Goal: Task Accomplishment & Management: Manage account settings

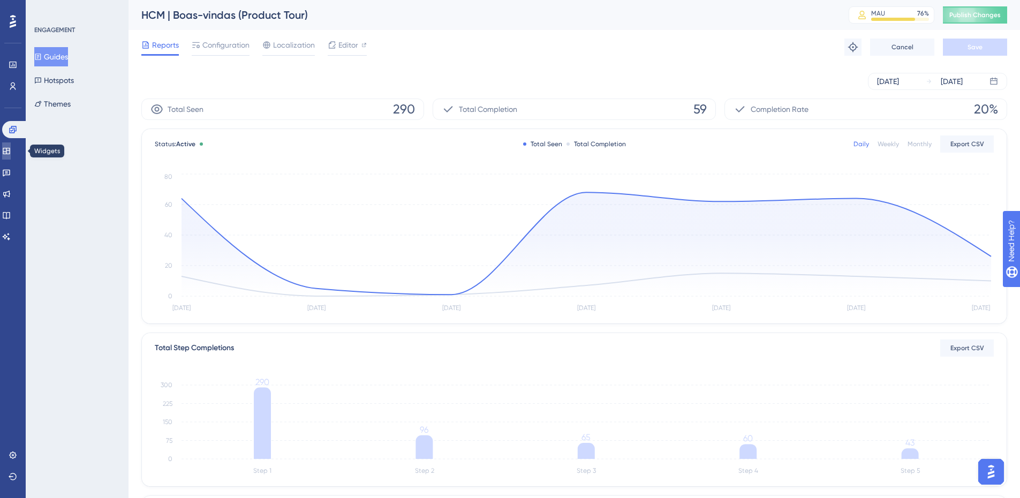
click at [11, 151] on icon at bounding box center [6, 151] width 9 height 9
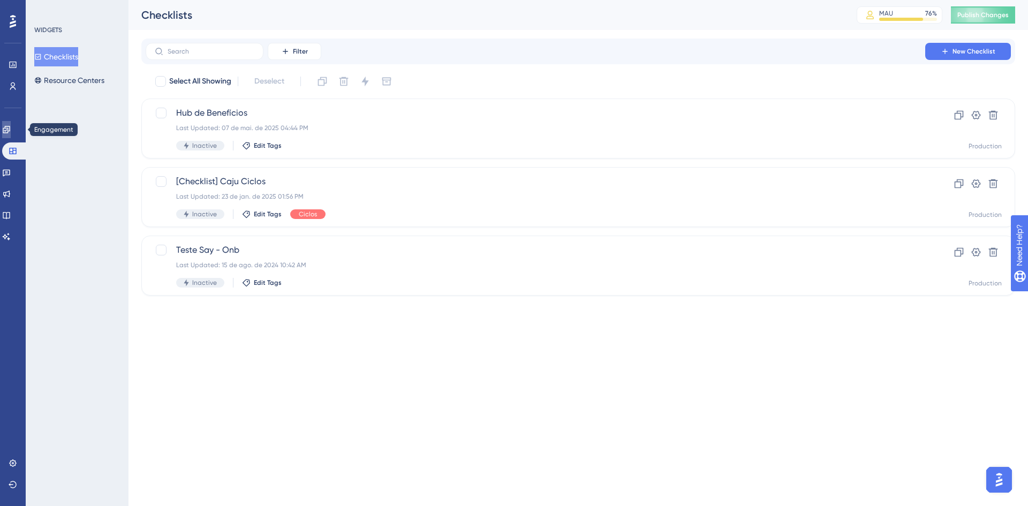
click at [11, 129] on icon at bounding box center [6, 129] width 9 height 9
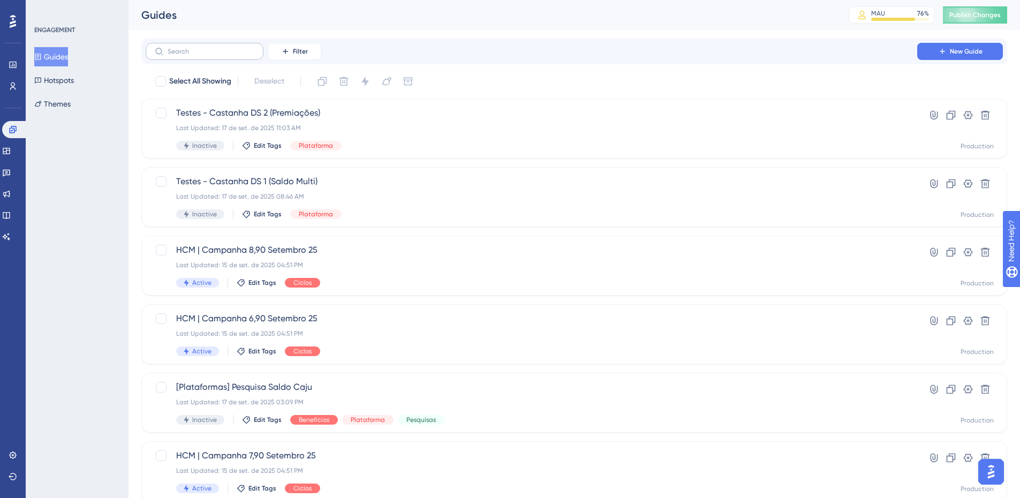
click at [208, 47] on label at bounding box center [205, 51] width 118 height 17
click at [208, 48] on input "text" at bounding box center [211, 51] width 87 height 7
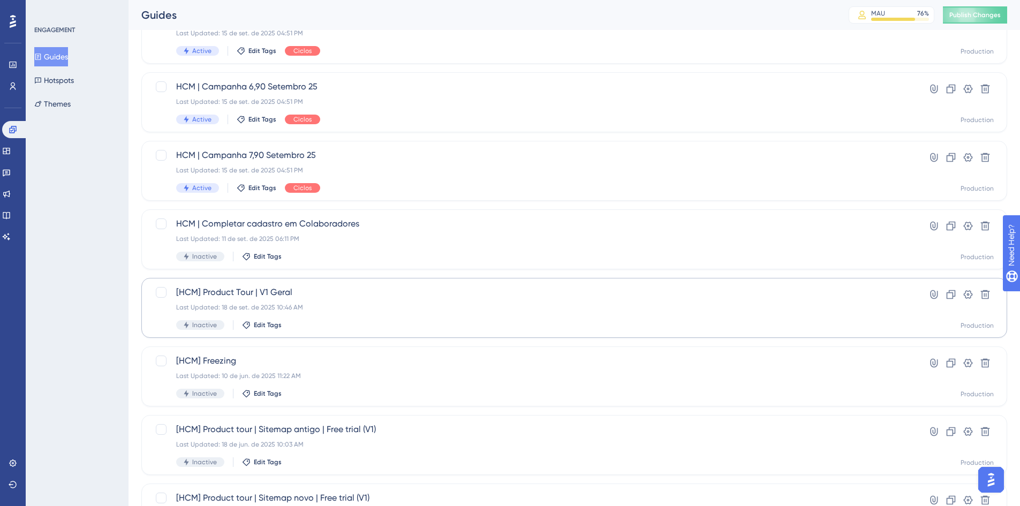
scroll to position [107, 0]
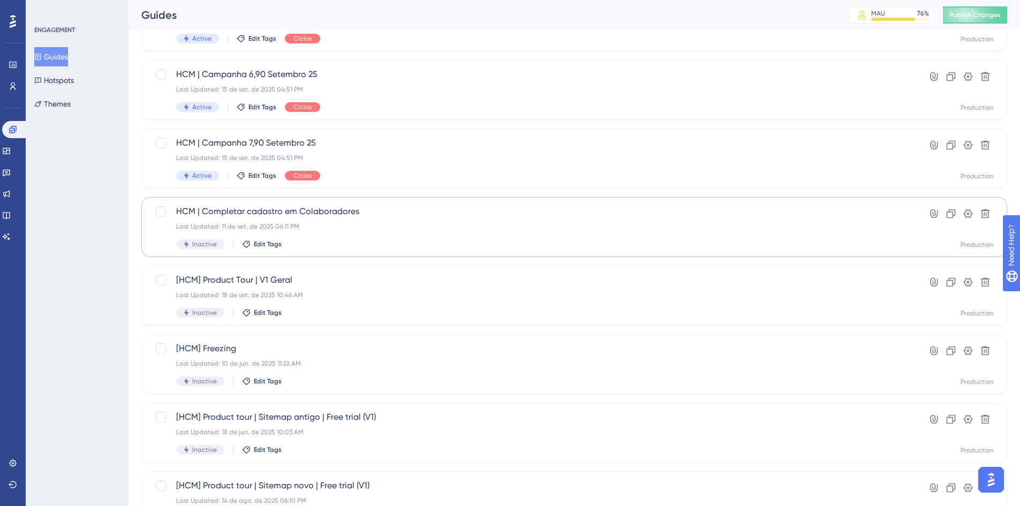
type input "hcm"
click at [230, 219] on div "HCM | Completar cadastro em Colaboradores Last Updated: 11 de set. de 2025 06:1…" at bounding box center [531, 227] width 710 height 44
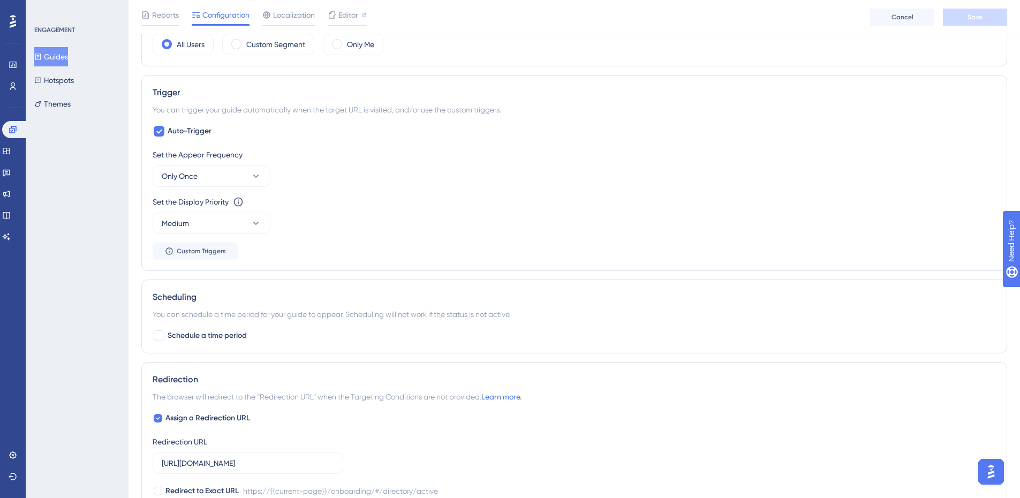
scroll to position [321, 0]
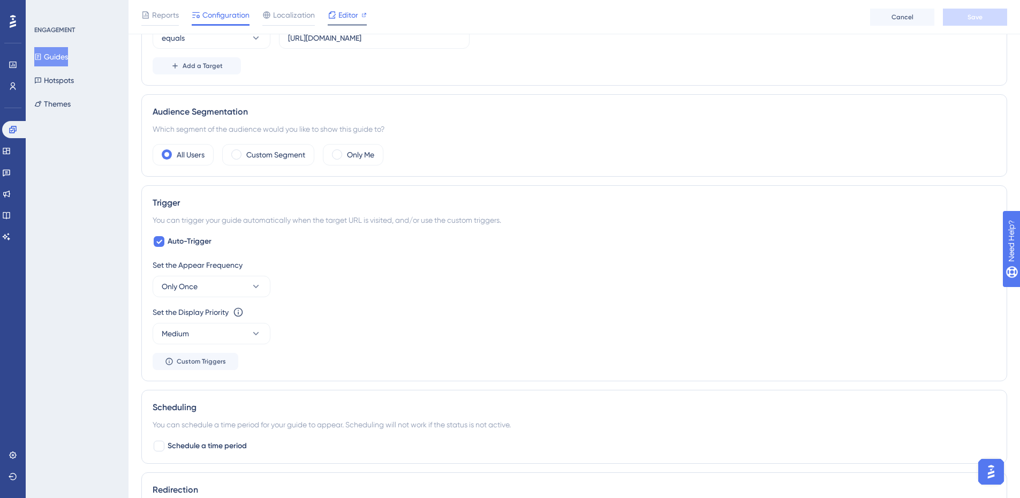
click at [357, 10] on span "Editor" at bounding box center [348, 15] width 20 height 13
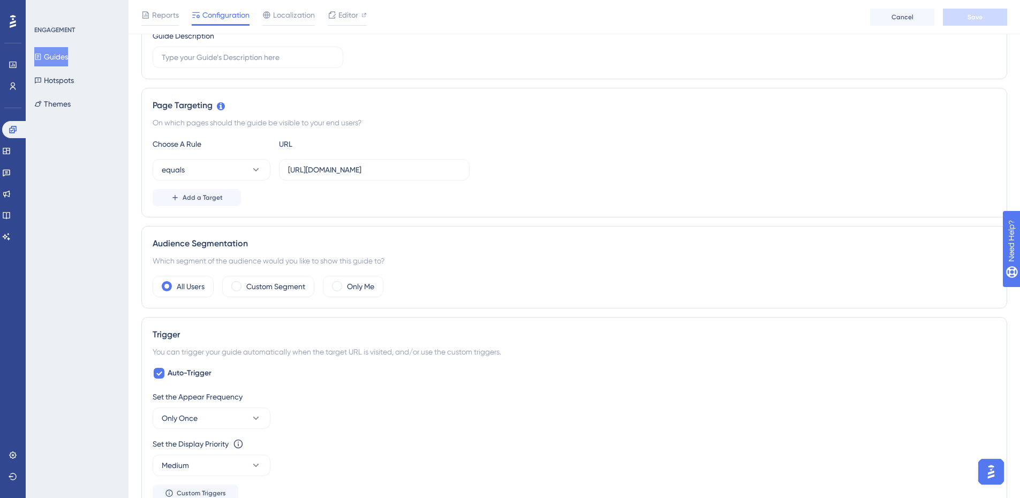
scroll to position [0, 0]
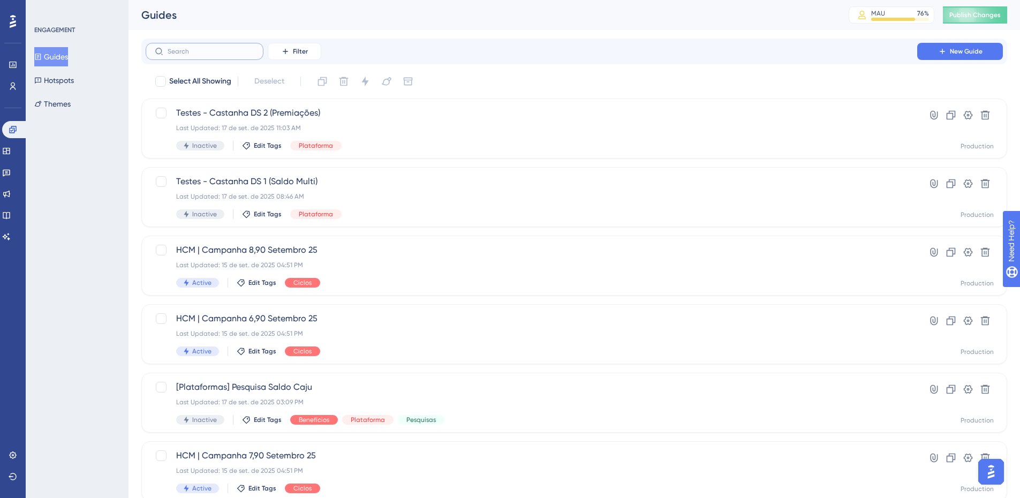
click at [202, 54] on input "text" at bounding box center [211, 51] width 87 height 7
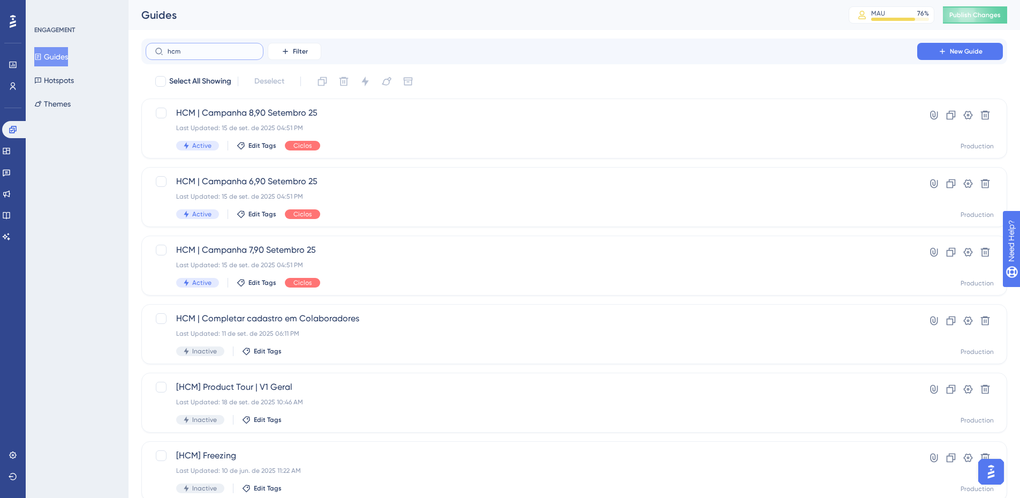
type input "hcm"
click at [303, 44] on button "Filter" at bounding box center [295, 51] width 54 height 17
click at [308, 143] on div "Status Status" at bounding box center [305, 145] width 44 height 21
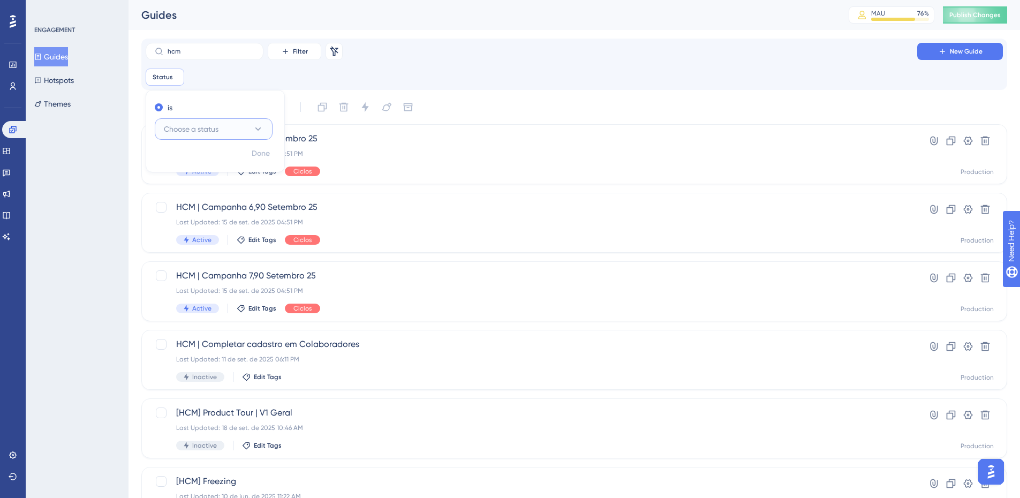
click at [225, 121] on button "Choose a status" at bounding box center [214, 128] width 118 height 21
click at [199, 163] on div "Active Active" at bounding box center [213, 161] width 87 height 21
click at [260, 150] on span "Done" at bounding box center [261, 153] width 18 height 13
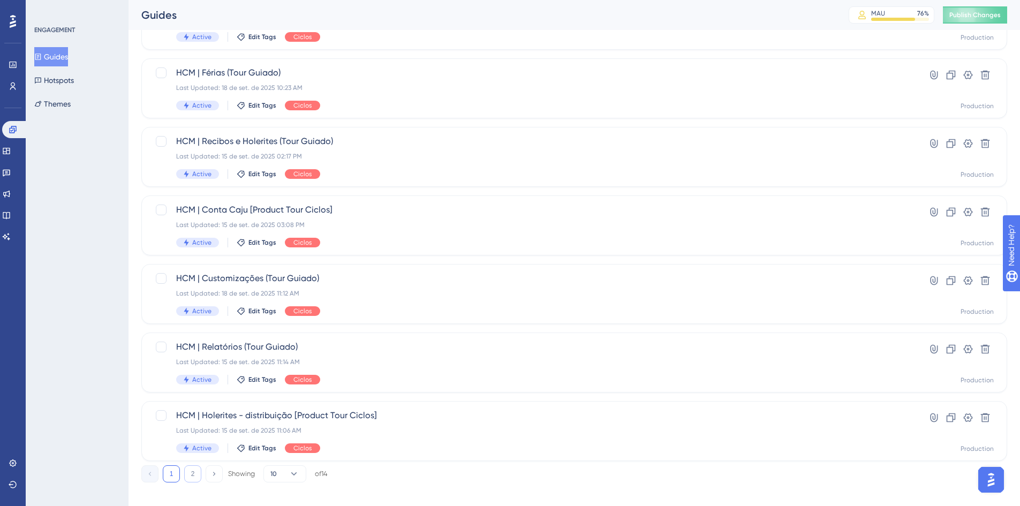
scroll to position [351, 0]
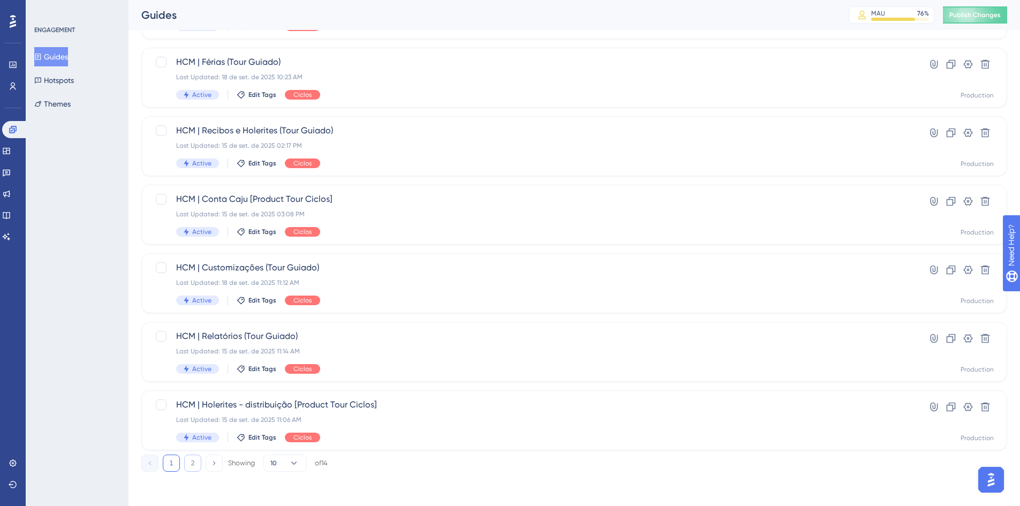
click at [194, 463] on button "2" at bounding box center [192, 463] width 17 height 17
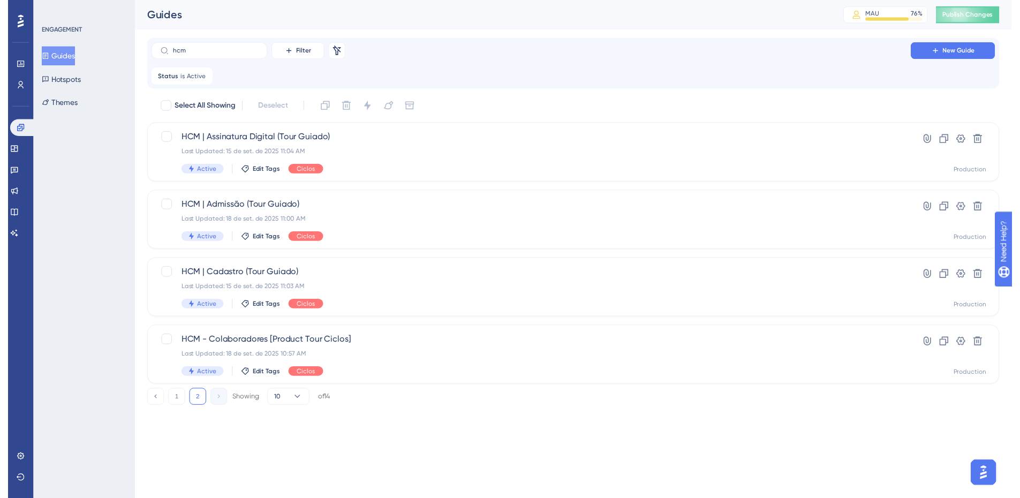
scroll to position [0, 0]
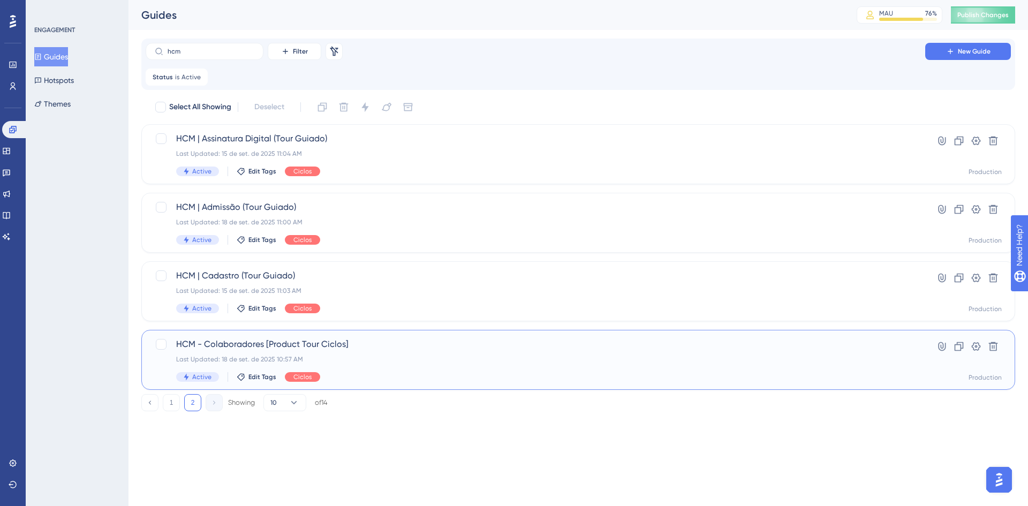
click at [251, 340] on span "HCM - Colaboradores [Product Tour Ciclos]" at bounding box center [535, 344] width 718 height 13
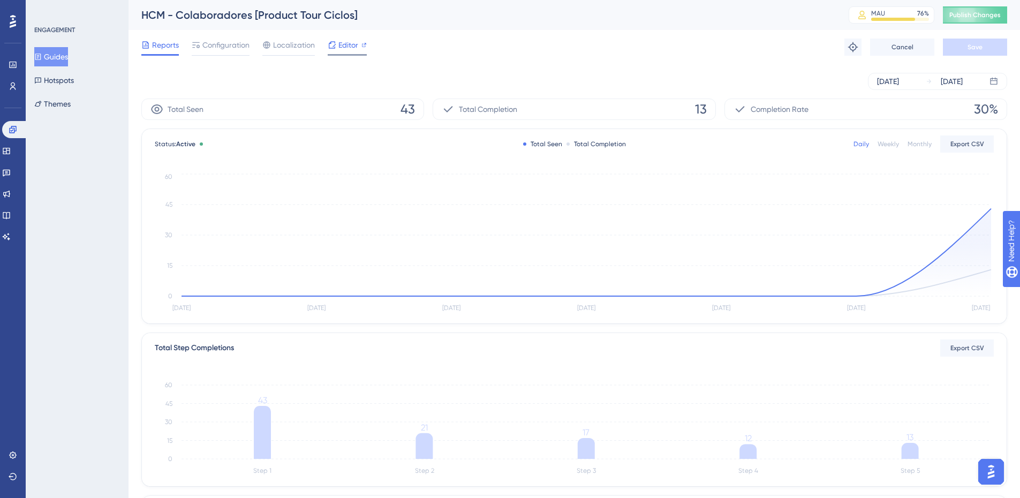
click at [344, 47] on span "Editor" at bounding box center [348, 45] width 20 height 13
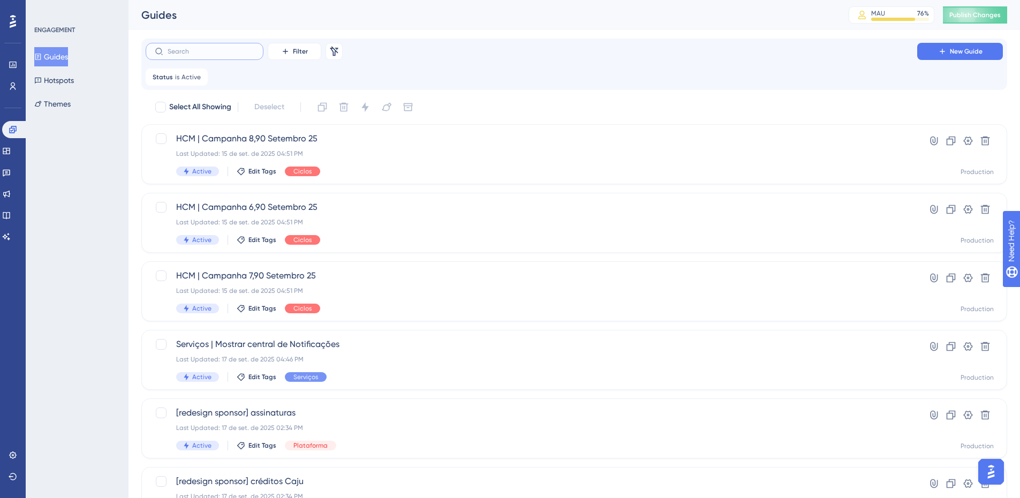
click at [230, 49] on input "text" at bounding box center [211, 51] width 87 height 7
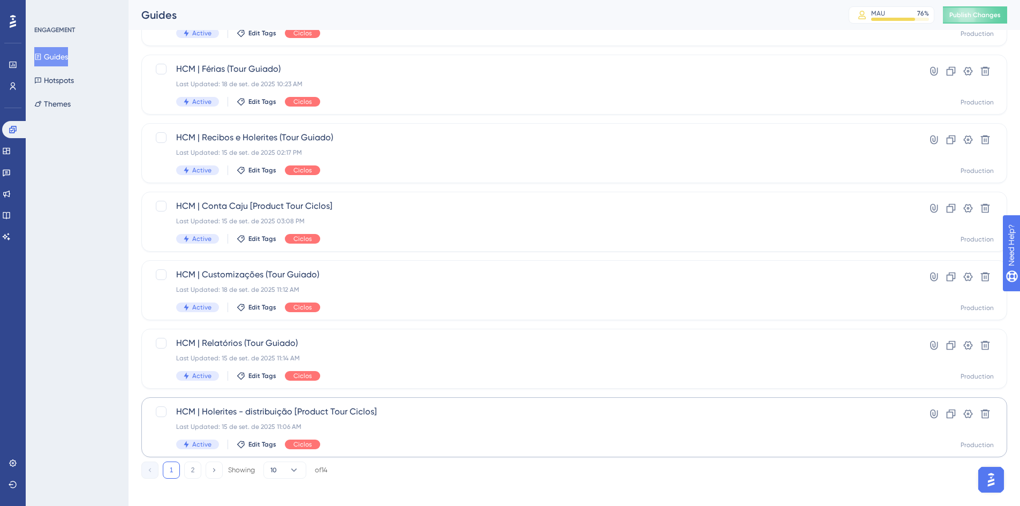
scroll to position [351, 0]
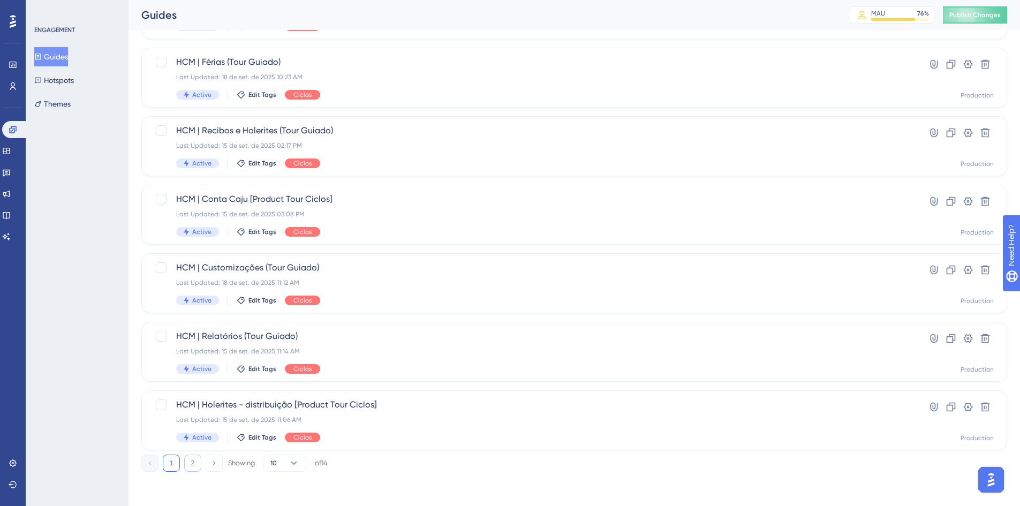
click at [190, 463] on button "2" at bounding box center [192, 463] width 17 height 17
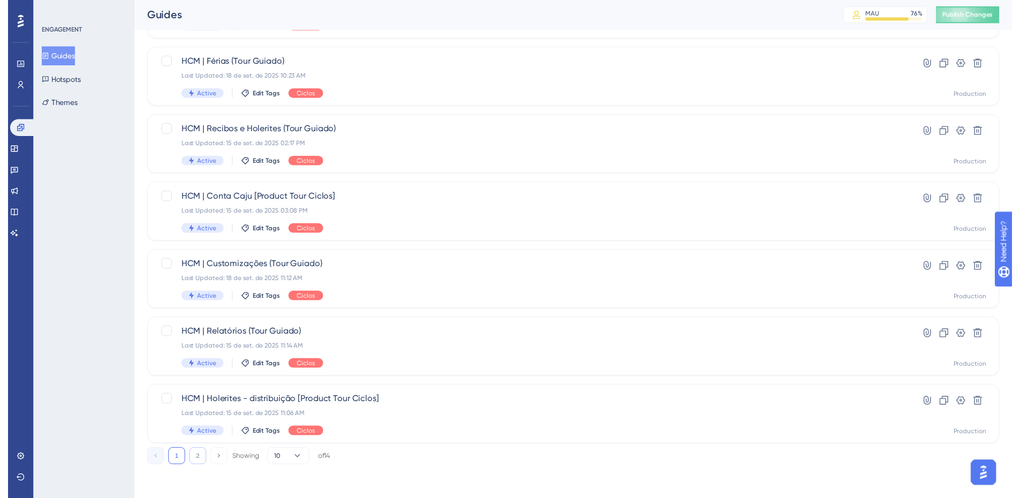
scroll to position [0, 0]
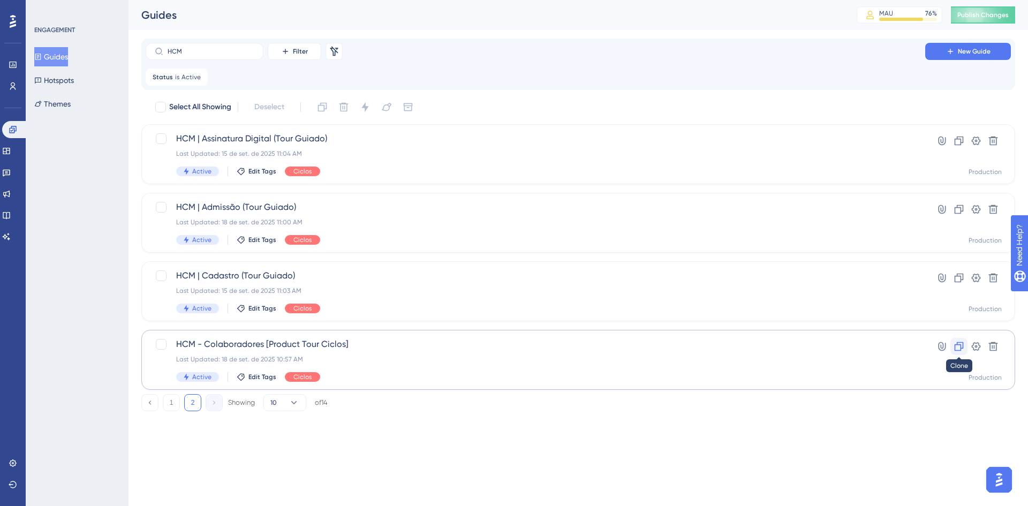
click at [957, 346] on icon at bounding box center [958, 346] width 11 height 11
click at [171, 405] on button "1" at bounding box center [171, 402] width 17 height 17
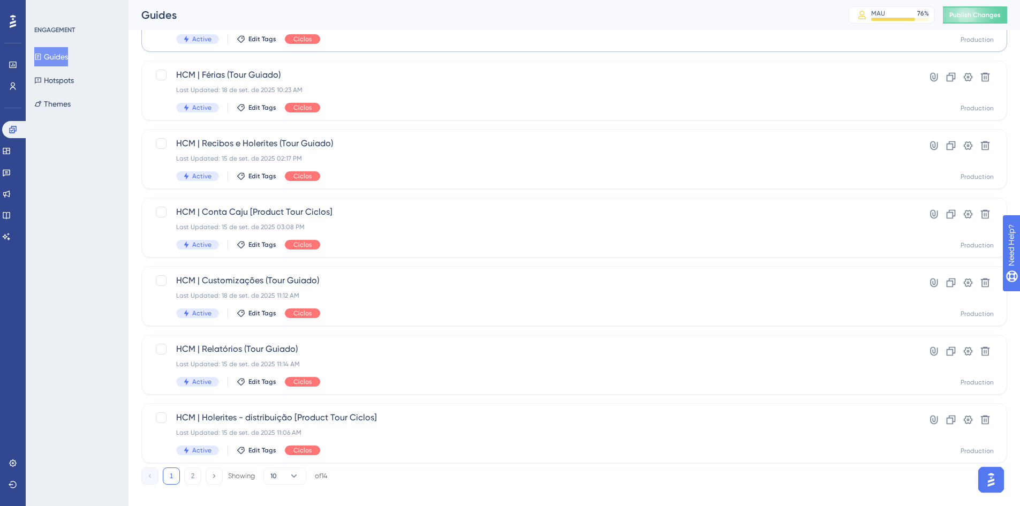
scroll to position [351, 0]
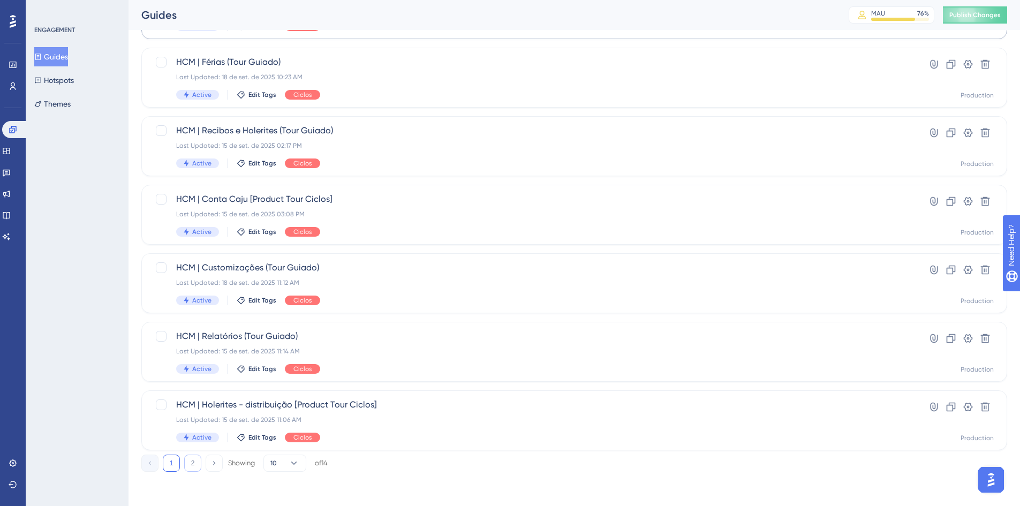
click at [194, 462] on button "2" at bounding box center [192, 463] width 17 height 17
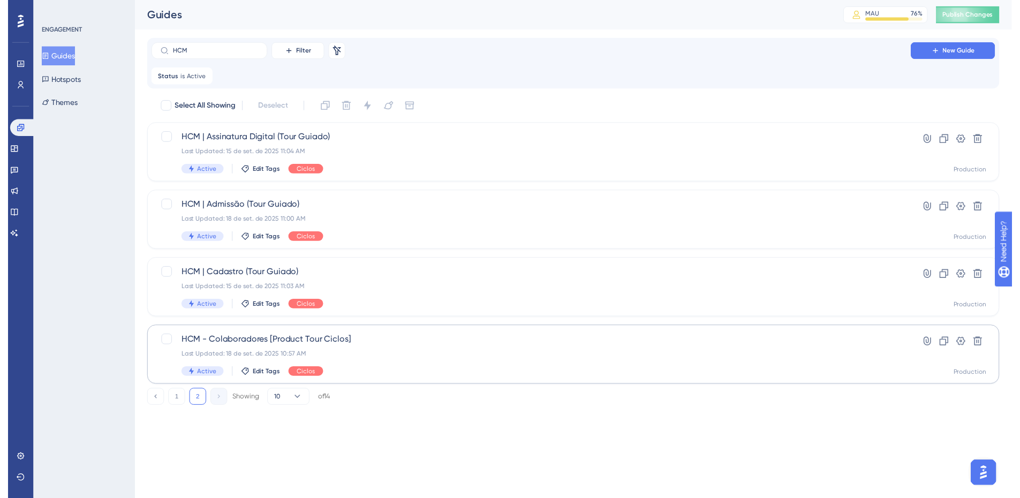
scroll to position [0, 0]
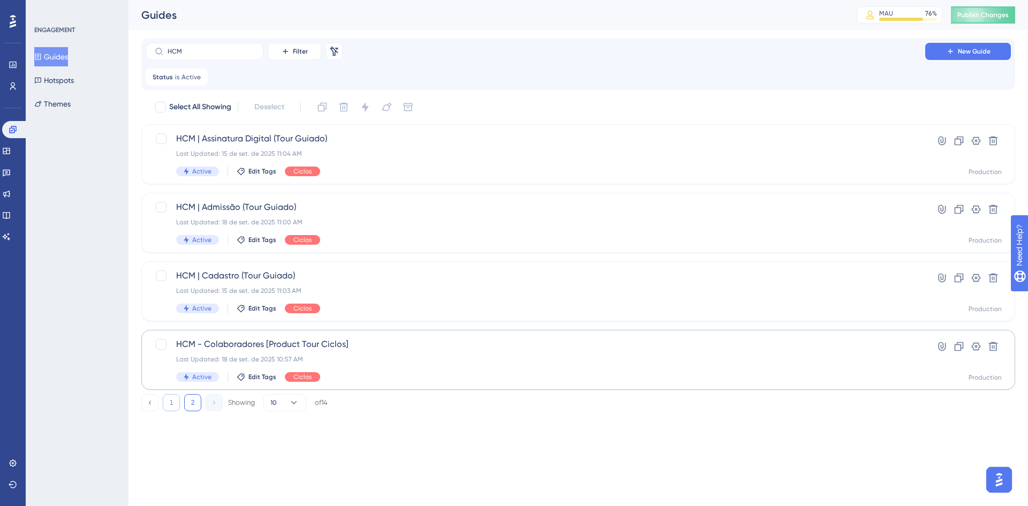
click at [171, 403] on button "1" at bounding box center [171, 402] width 17 height 17
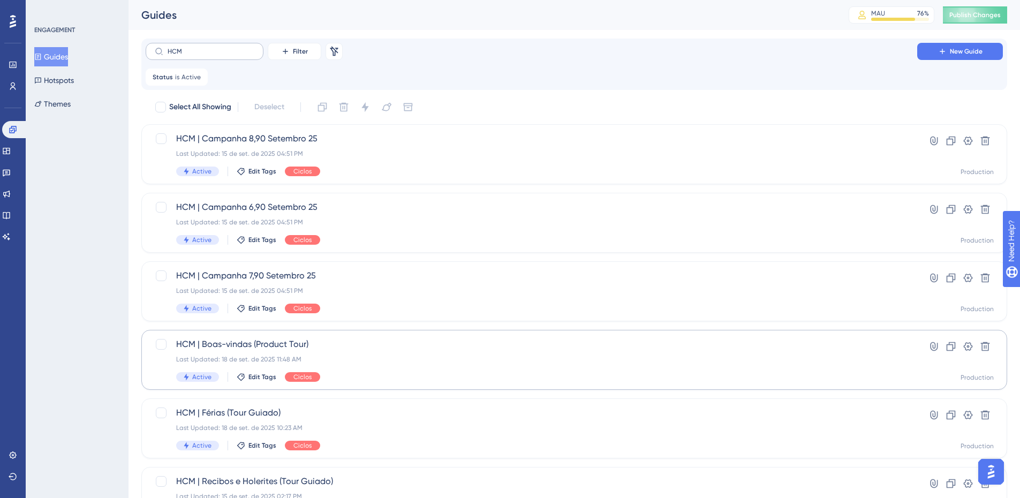
click at [206, 47] on label "HCM" at bounding box center [205, 51] width 118 height 17
click at [206, 48] on input "HCM" at bounding box center [211, 51] width 87 height 7
click at [206, 47] on label "HCM" at bounding box center [205, 51] width 118 height 17
click at [206, 48] on input "HCM" at bounding box center [211, 51] width 87 height 7
click at [206, 47] on label "HCM" at bounding box center [205, 51] width 118 height 17
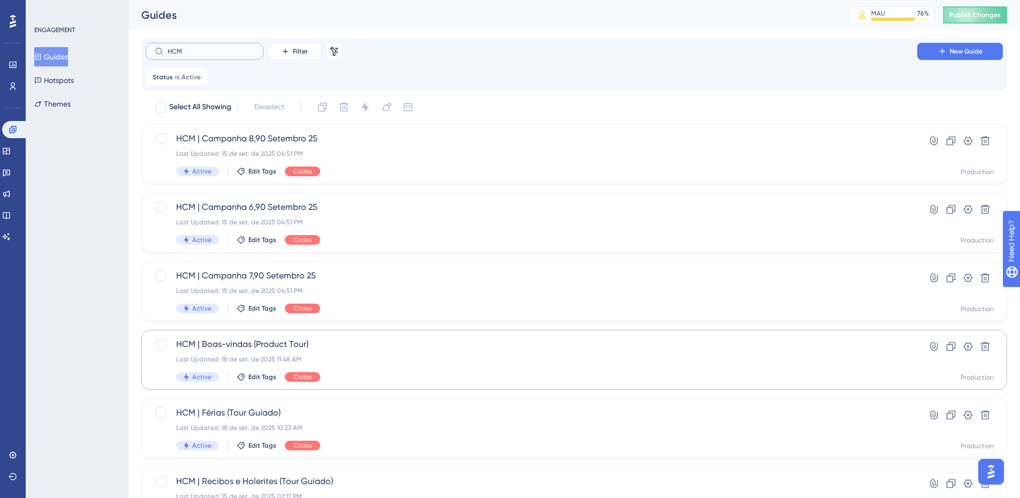
click at [206, 48] on input "HCM" at bounding box center [211, 51] width 87 height 7
click at [199, 56] on label "HCM" at bounding box center [205, 51] width 118 height 17
click at [199, 55] on input "HCM" at bounding box center [211, 51] width 87 height 7
type input "H"
click at [528, 33] on div "Performance Users Engagement Widgets Feedback Product Updates Knowledge Base AI…" at bounding box center [573, 419] width 891 height 839
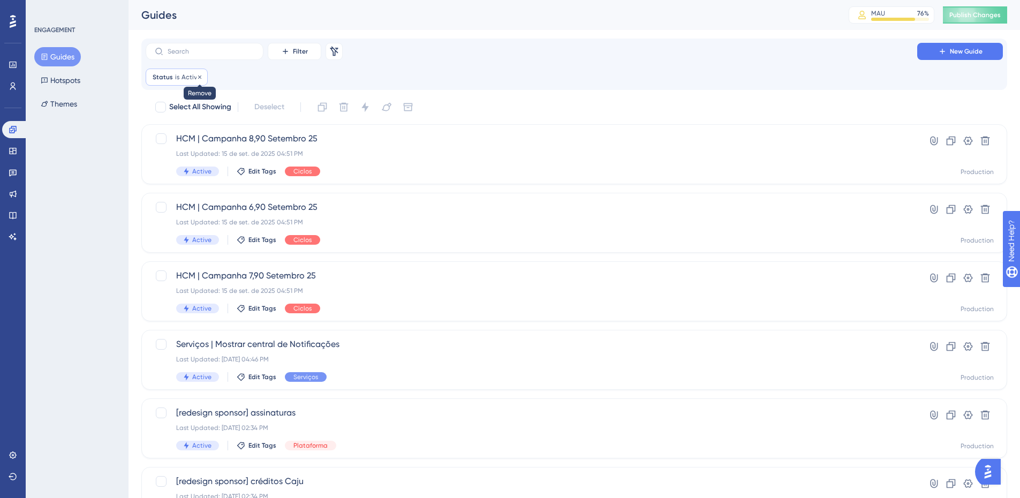
click at [196, 77] on icon at bounding box center [199, 77] width 6 height 6
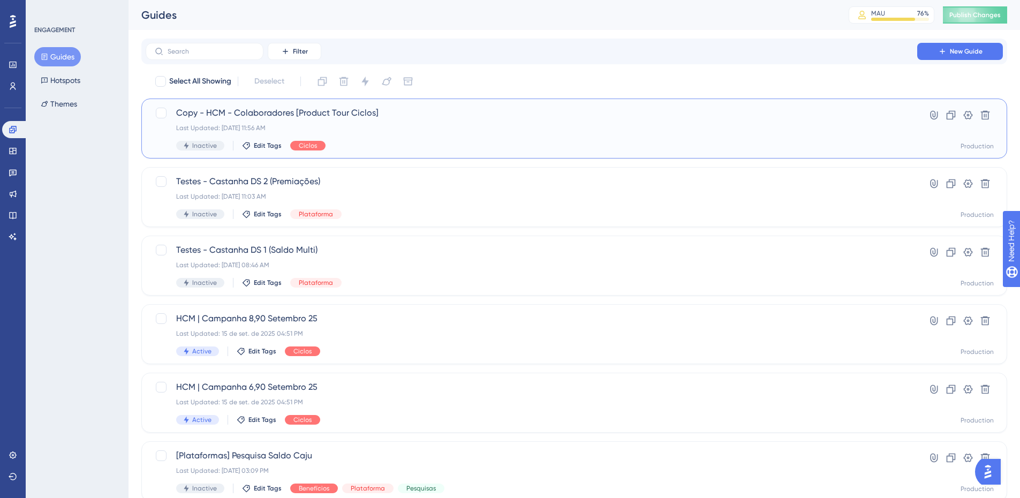
click at [257, 113] on span "Copy - HCM - Colaboradores [Product Tour Ciclos]" at bounding box center [531, 113] width 710 height 13
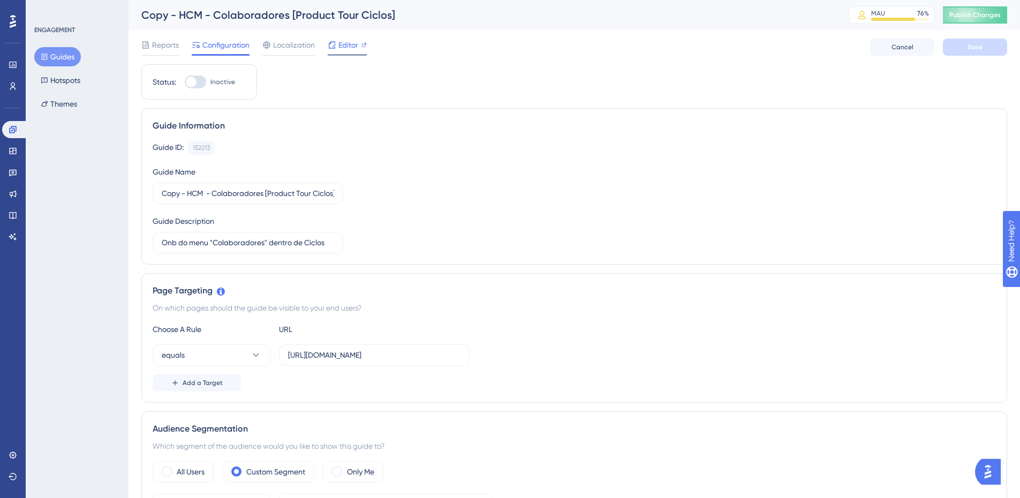
click at [349, 46] on span "Editor" at bounding box center [348, 45] width 20 height 13
click at [351, 356] on input "https://empresa.caju.com.br/onboarding/#/directory/active" at bounding box center [374, 355] width 172 height 12
paste input "https://empresa.caju.com.br/onboarding/#/organizational"
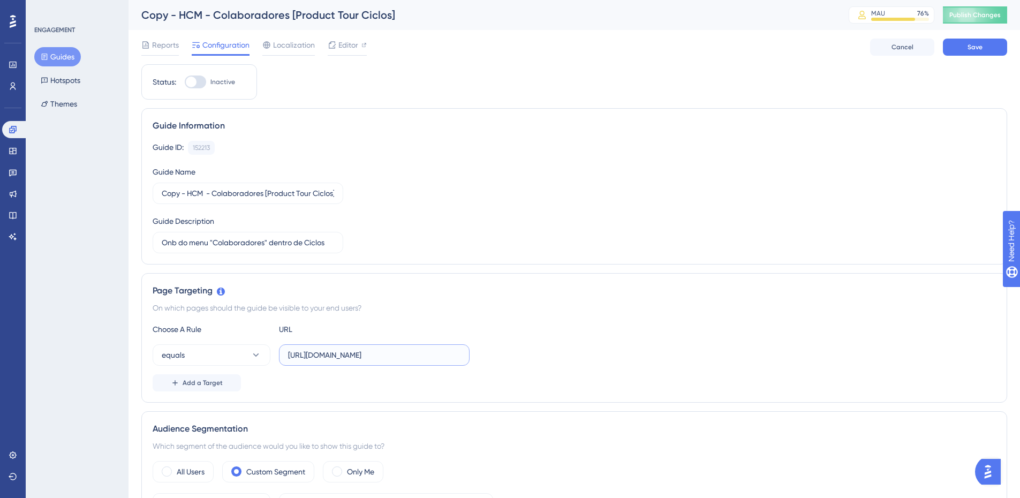
scroll to position [0, 33]
type input "https://empresa.caju.com.br/onboarding/#/organizational"
click at [471, 311] on div "On which pages should the guide be visible to your end users?" at bounding box center [574, 307] width 843 height 13
click at [186, 193] on input "Copy - HCM - Colaboradores [Product Tour Ciclos]" at bounding box center [248, 193] width 172 height 12
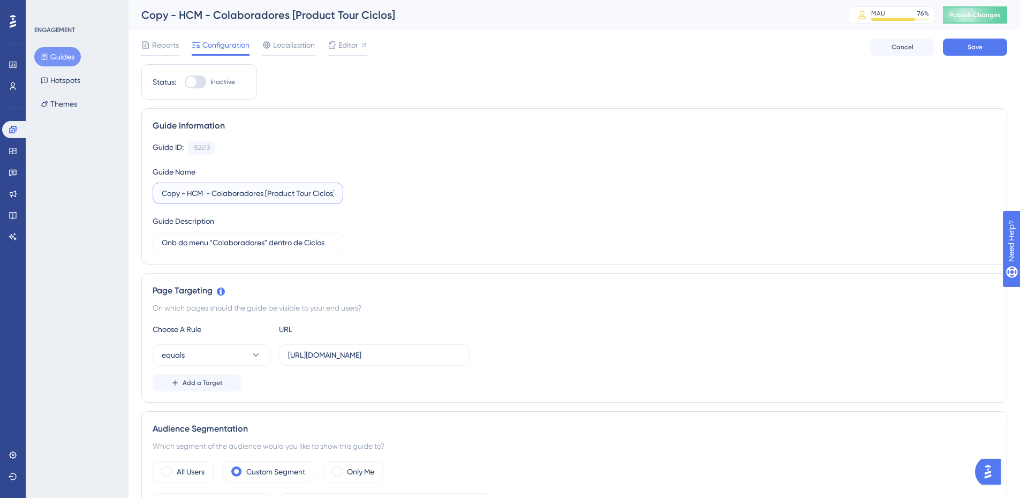
click at [187, 195] on input "Copy - HCM - Colaboradores [Product Tour Ciclos]" at bounding box center [248, 193] width 172 height 12
drag, startPoint x: 187, startPoint y: 192, endPoint x: 239, endPoint y: 193, distance: 51.9
click at [239, 193] on input "HCM - Colaboradores [Product Tour Ciclos]" at bounding box center [248, 193] width 172 height 12
type input "HCM - Organograma [Product Tour Ciclos]"
drag, startPoint x: 214, startPoint y: 244, endPoint x: 264, endPoint y: 243, distance: 50.9
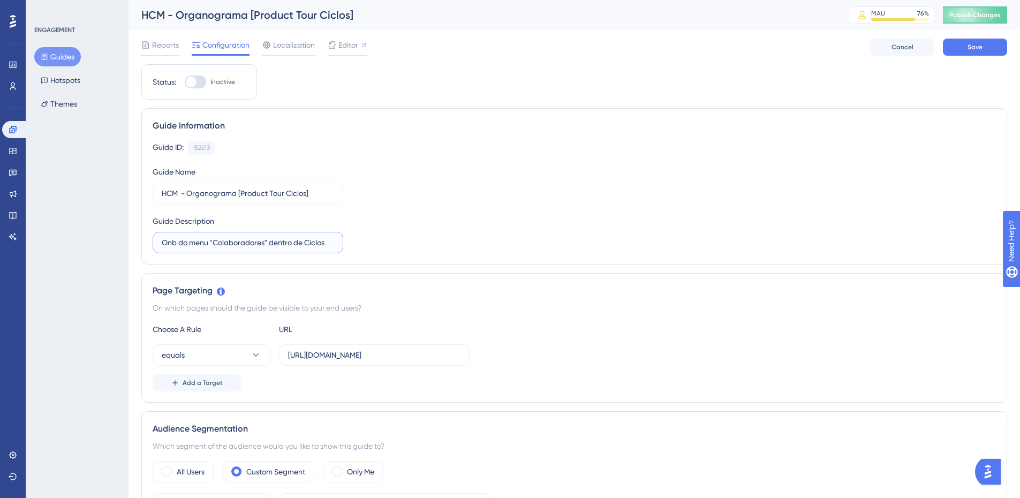
click at [264, 243] on input "Onb do menu "Colaboradores" dentro de Ciclos" at bounding box center [248, 243] width 172 height 12
type input "Onb do menu "Organograma" dentro de Ciclos"
click at [410, 251] on div "Guide ID: 152213 Copy Guide Name HCM - Organograma [Product Tour Ciclos] Guide …" at bounding box center [574, 197] width 843 height 112
click at [995, 52] on button "Save" at bounding box center [975, 47] width 64 height 17
click at [345, 44] on span "Editor" at bounding box center [348, 45] width 20 height 13
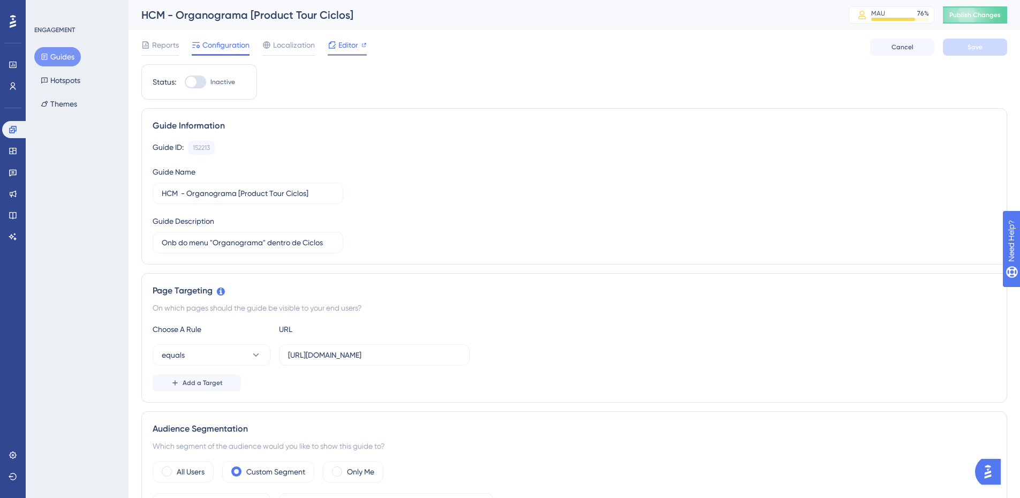
click at [350, 44] on span "Editor" at bounding box center [348, 45] width 20 height 13
click at [422, 355] on input "https://empresa.caju.com.br/onboarding/#/organizational" at bounding box center [374, 355] width 172 height 12
click at [993, 17] on span "Publish Changes" at bounding box center [974, 15] width 51 height 9
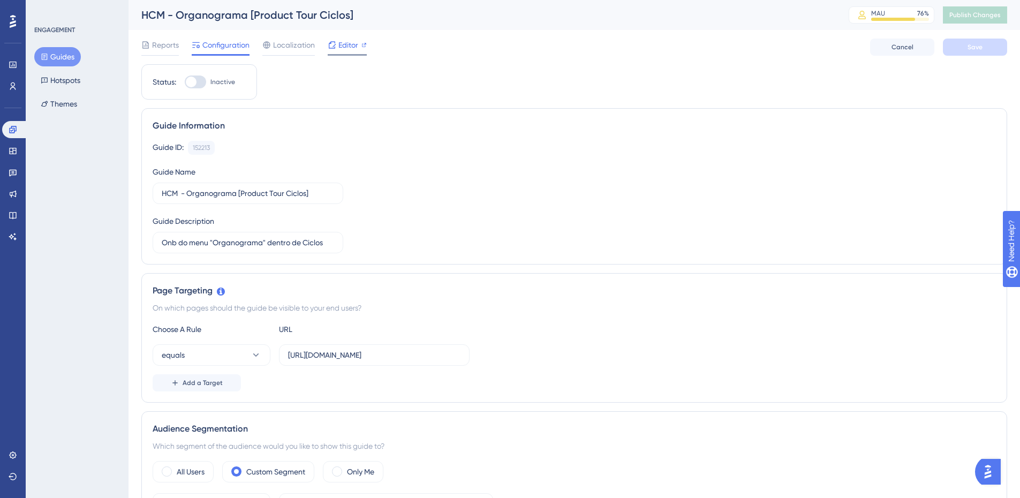
click at [358, 44] on span "Editor" at bounding box center [348, 45] width 20 height 13
click at [376, 356] on input "https://empresa.caju.com.br/onboarding/#/organizational" at bounding box center [374, 355] width 172 height 12
click at [278, 46] on span "Localization" at bounding box center [294, 45] width 42 height 13
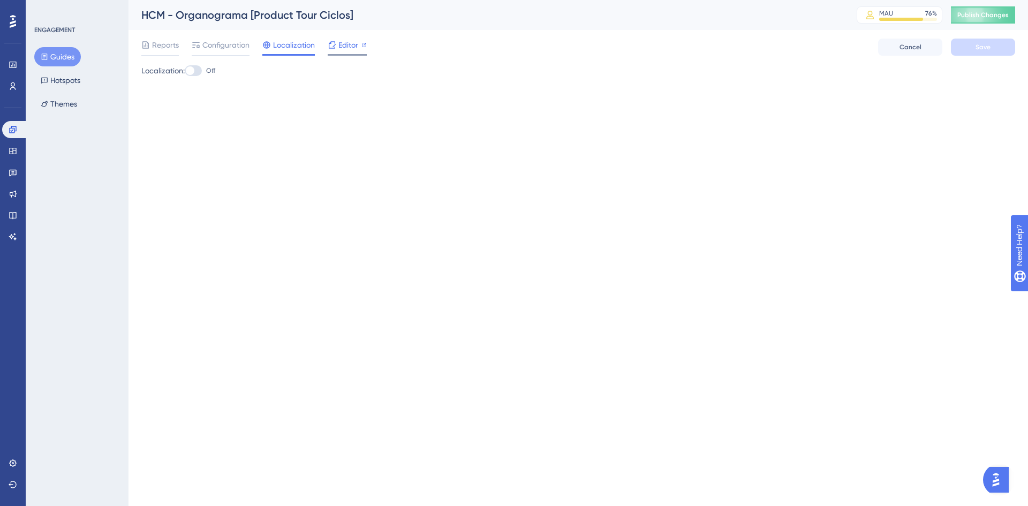
click at [351, 42] on span "Editor" at bounding box center [348, 45] width 20 height 13
click at [353, 45] on span "Editor" at bounding box center [348, 45] width 20 height 13
click at [982, 18] on span "Publish Changes" at bounding box center [982, 15] width 51 height 9
click at [172, 45] on span "Reports" at bounding box center [165, 45] width 27 height 13
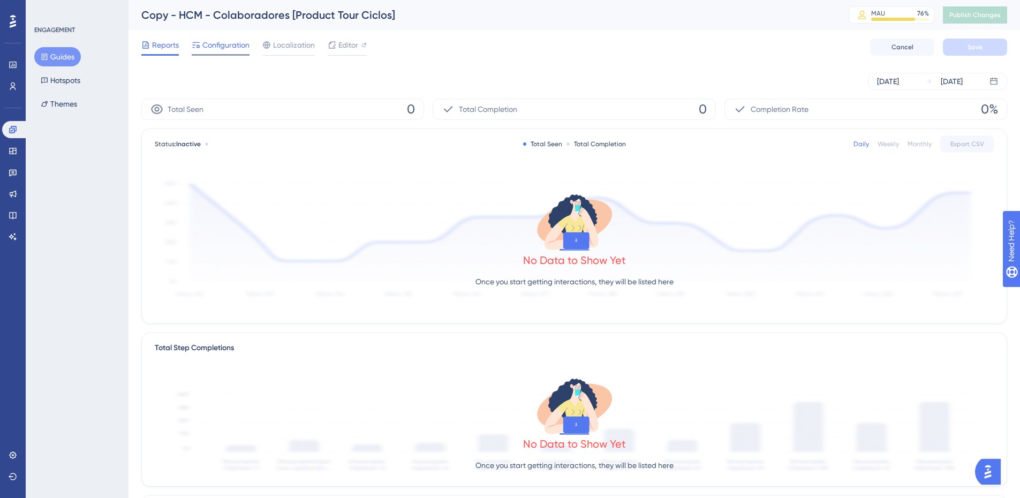
click at [235, 44] on span "Configuration" at bounding box center [225, 45] width 47 height 13
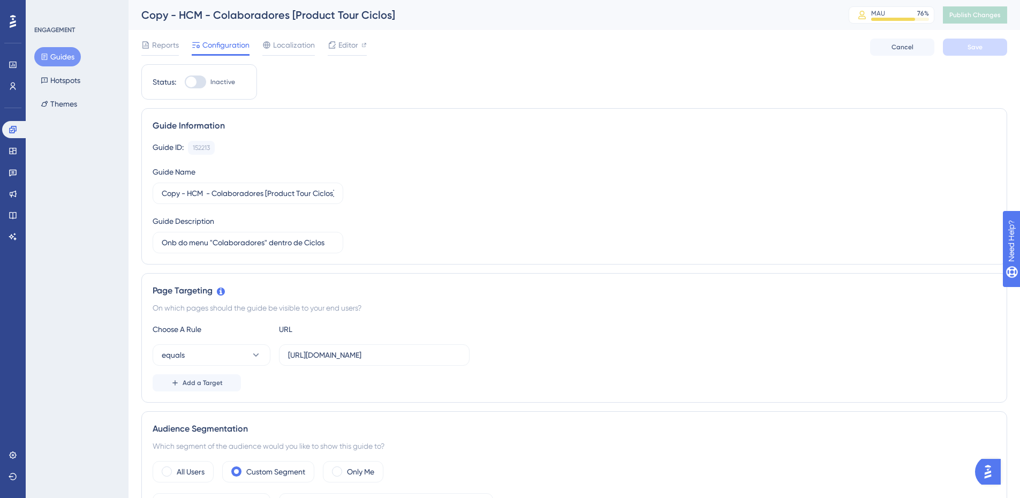
click at [181, 14] on div "Copy - HCM - Colaboradores [Product Tour Ciclos]" at bounding box center [481, 14] width 680 height 15
click at [188, 13] on div "Copy - HCM - Colaboradores [Product Tour Ciclos]" at bounding box center [481, 14] width 680 height 15
click at [188, 194] on input "Copy - HCM - Colaboradores [Product Tour Ciclos]" at bounding box center [248, 193] width 172 height 12
type input "HCM - Colaboradores [Product Tour Ciclos]"
click at [199, 78] on div at bounding box center [195, 81] width 21 height 13
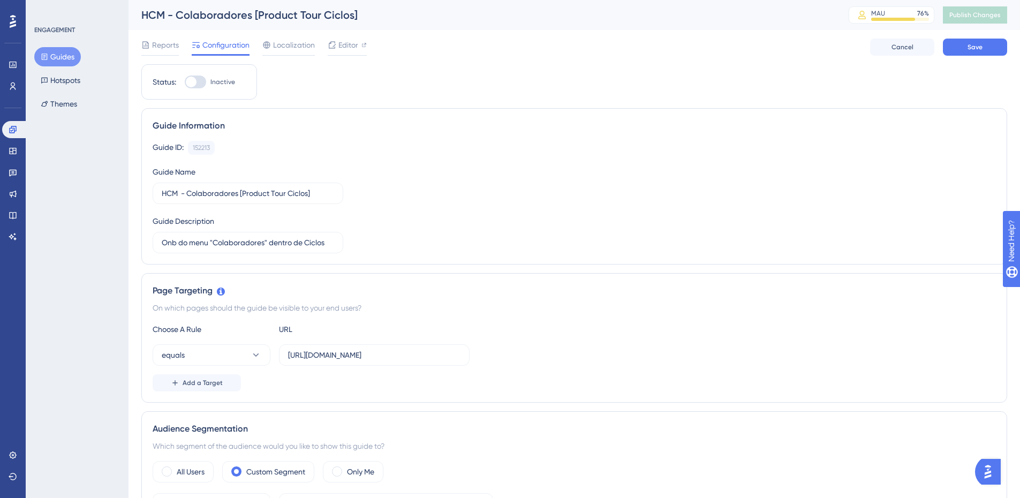
click at [185, 82] on input "Inactive" at bounding box center [184, 82] width 1 height 1
checkbox input "true"
click at [989, 47] on button "Save" at bounding box center [975, 47] width 64 height 17
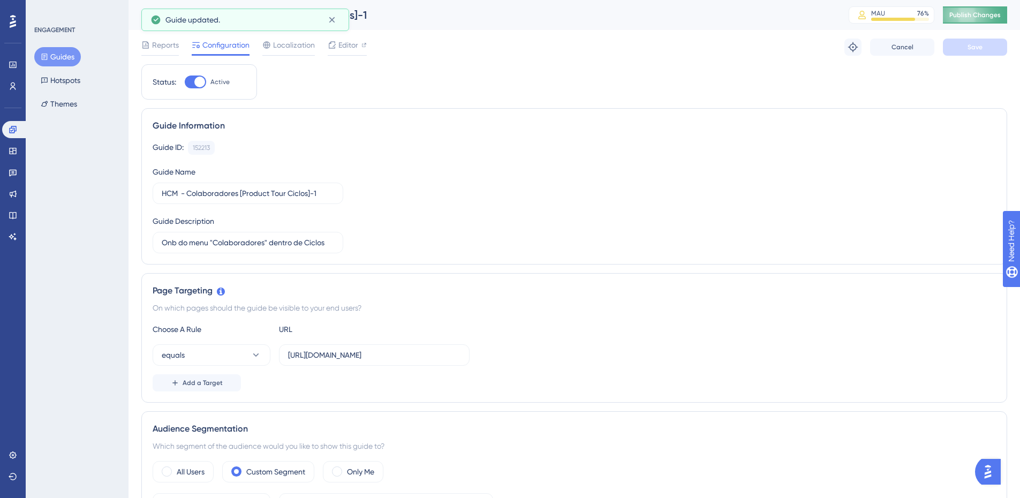
click at [998, 14] on span "Publish Changes" at bounding box center [974, 15] width 51 height 9
click at [332, 18] on icon at bounding box center [332, 19] width 11 height 11
click at [358, 12] on div "HCM - Colaboradores [Product Tour Ciclos]-1" at bounding box center [481, 14] width 680 height 15
click at [322, 193] on input "HCM - Colaboradores [Product Tour Ciclos]-1" at bounding box center [248, 193] width 172 height 12
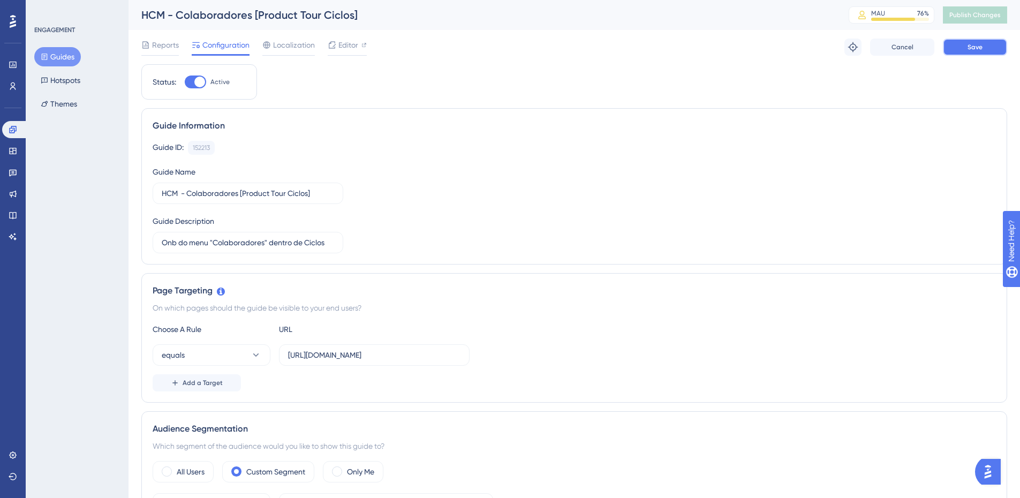
click at [979, 44] on span "Save" at bounding box center [974, 47] width 15 height 9
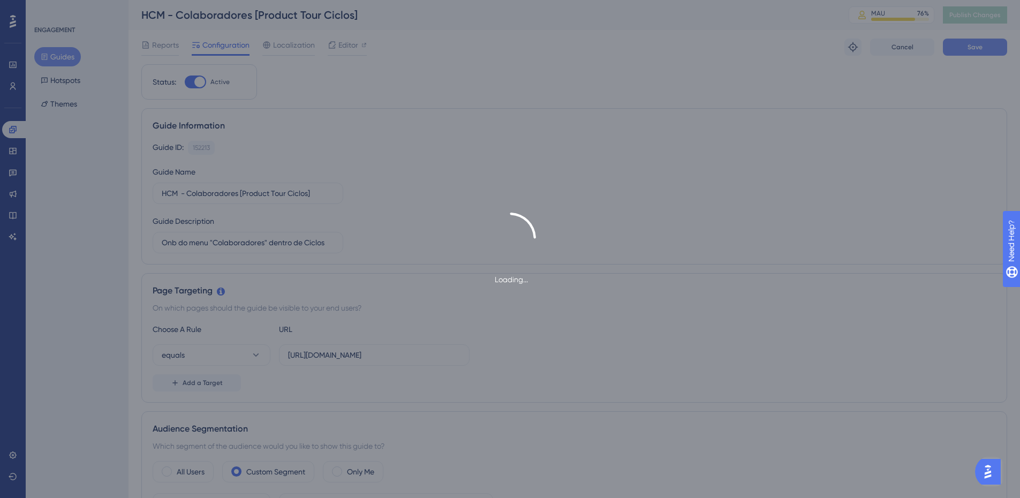
type input "HCM - Colaboradores [Product Tour Ciclos]-1"
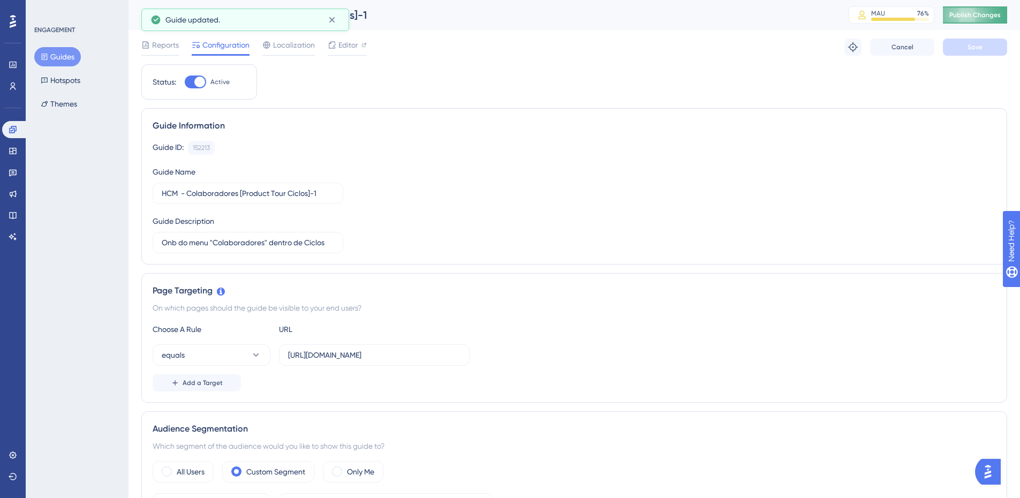
click at [996, 13] on span "Publish Changes" at bounding box center [974, 15] width 51 height 9
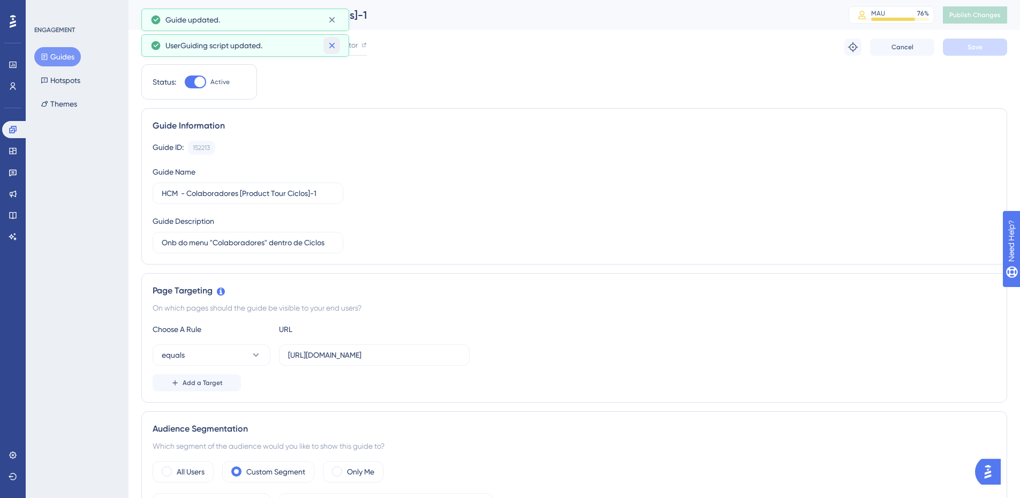
click at [335, 45] on icon at bounding box center [332, 45] width 11 height 11
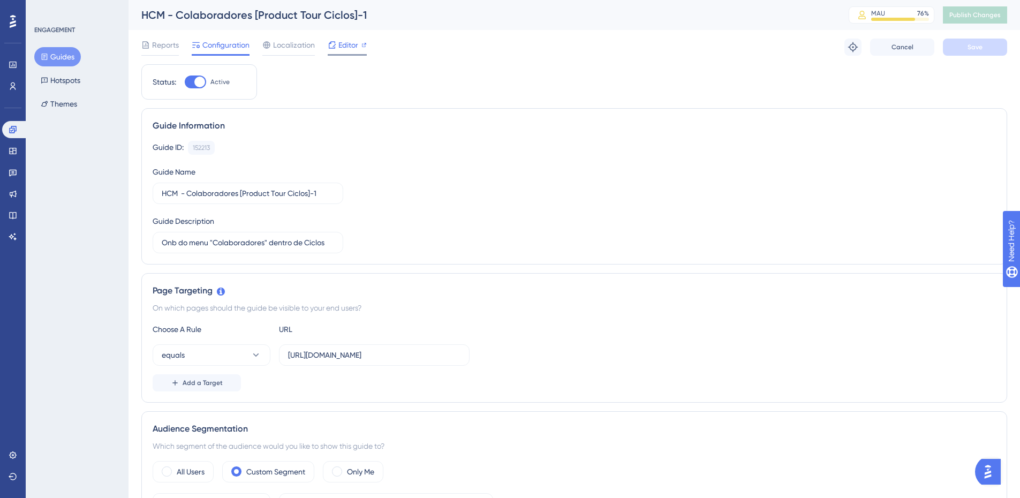
click at [361, 44] on icon at bounding box center [363, 44] width 5 height 5
